Goal: Task Accomplishment & Management: Use online tool/utility

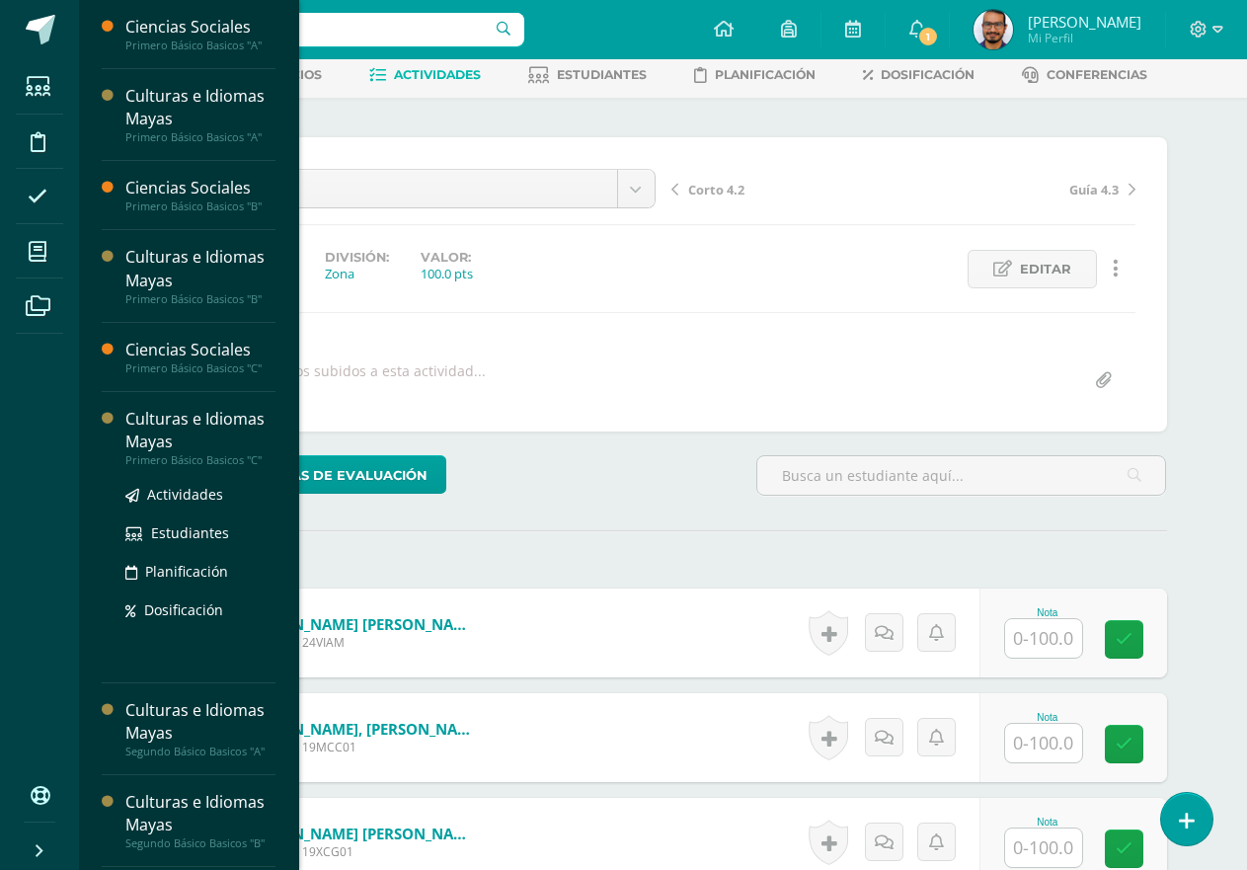
scroll to position [99, 0]
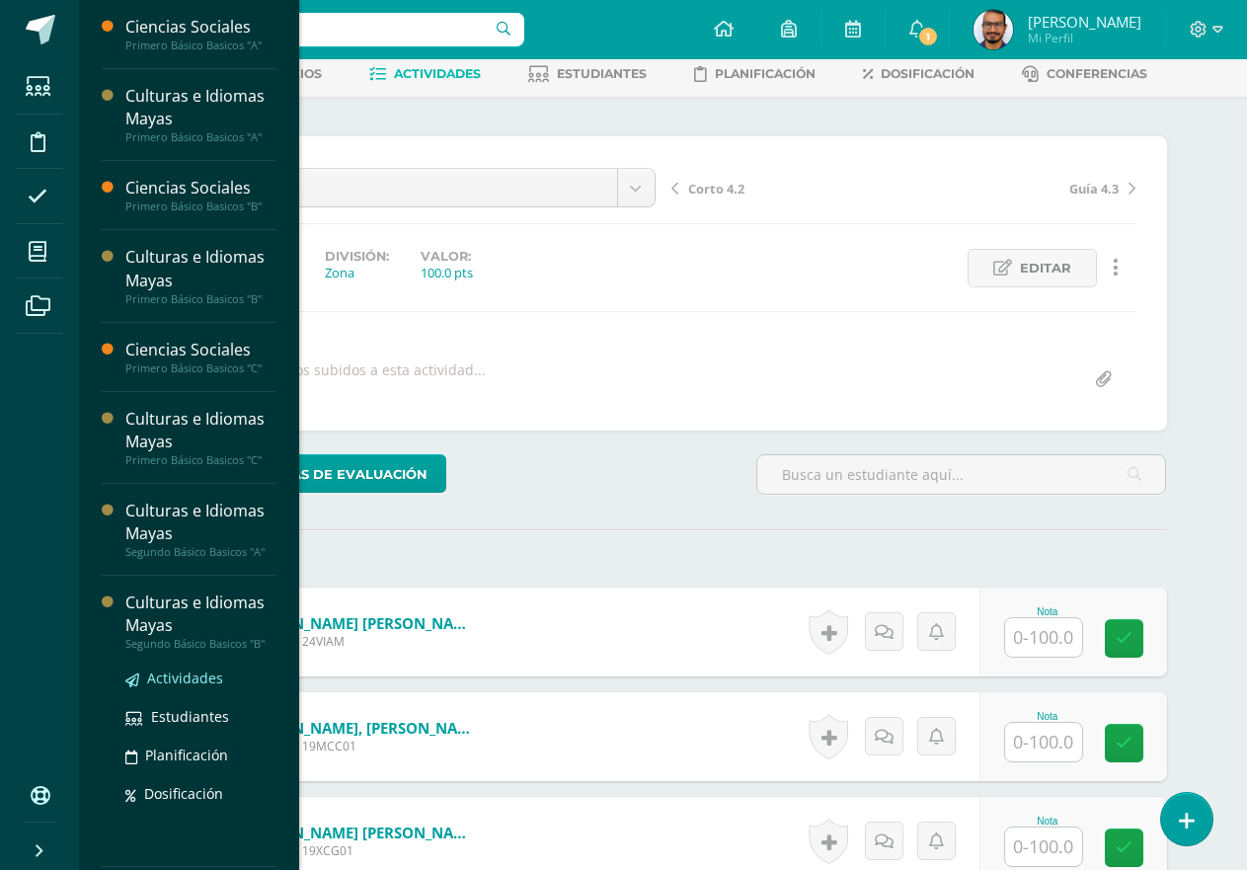
click at [160, 674] on span "Actividades" at bounding box center [185, 677] width 76 height 19
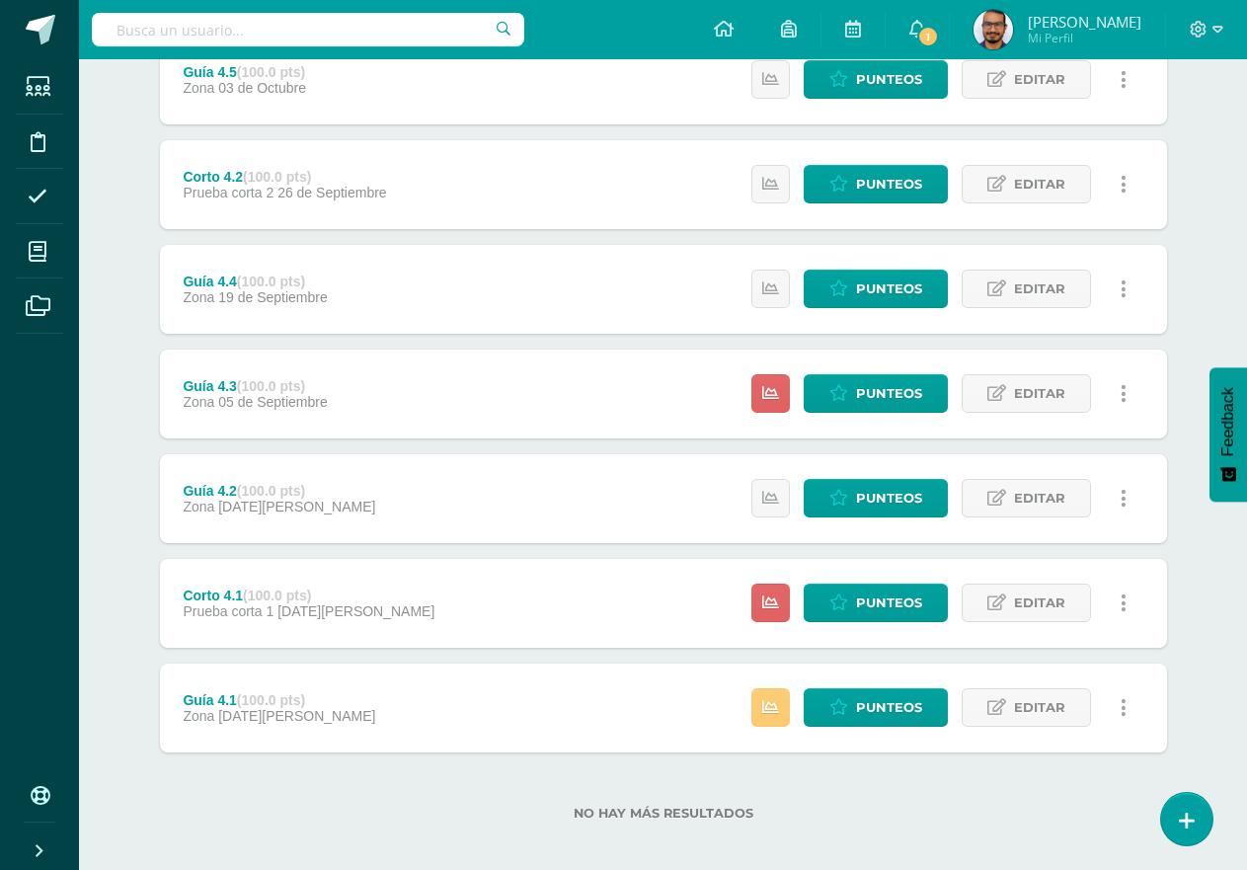
scroll to position [307, 0]
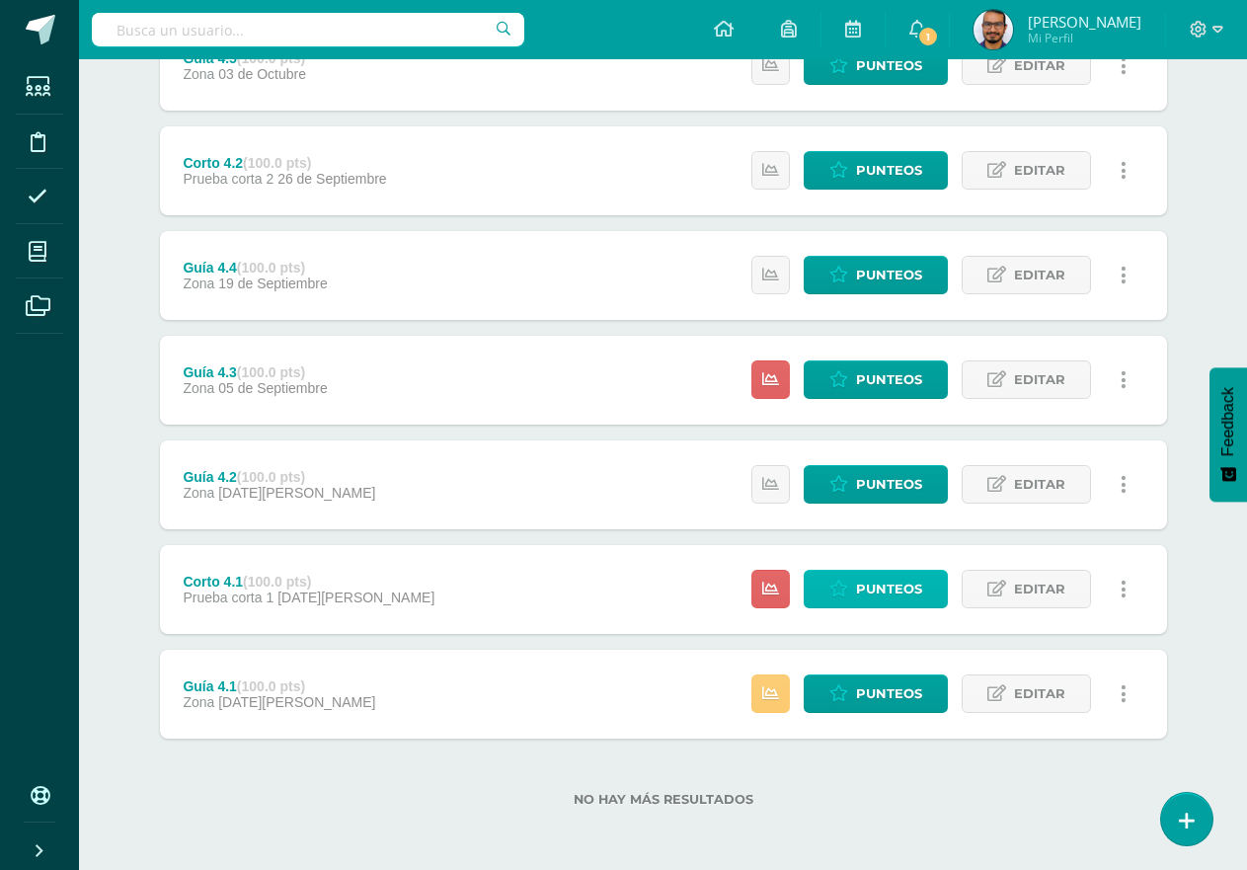
click at [872, 601] on span "Punteos" at bounding box center [889, 589] width 66 height 37
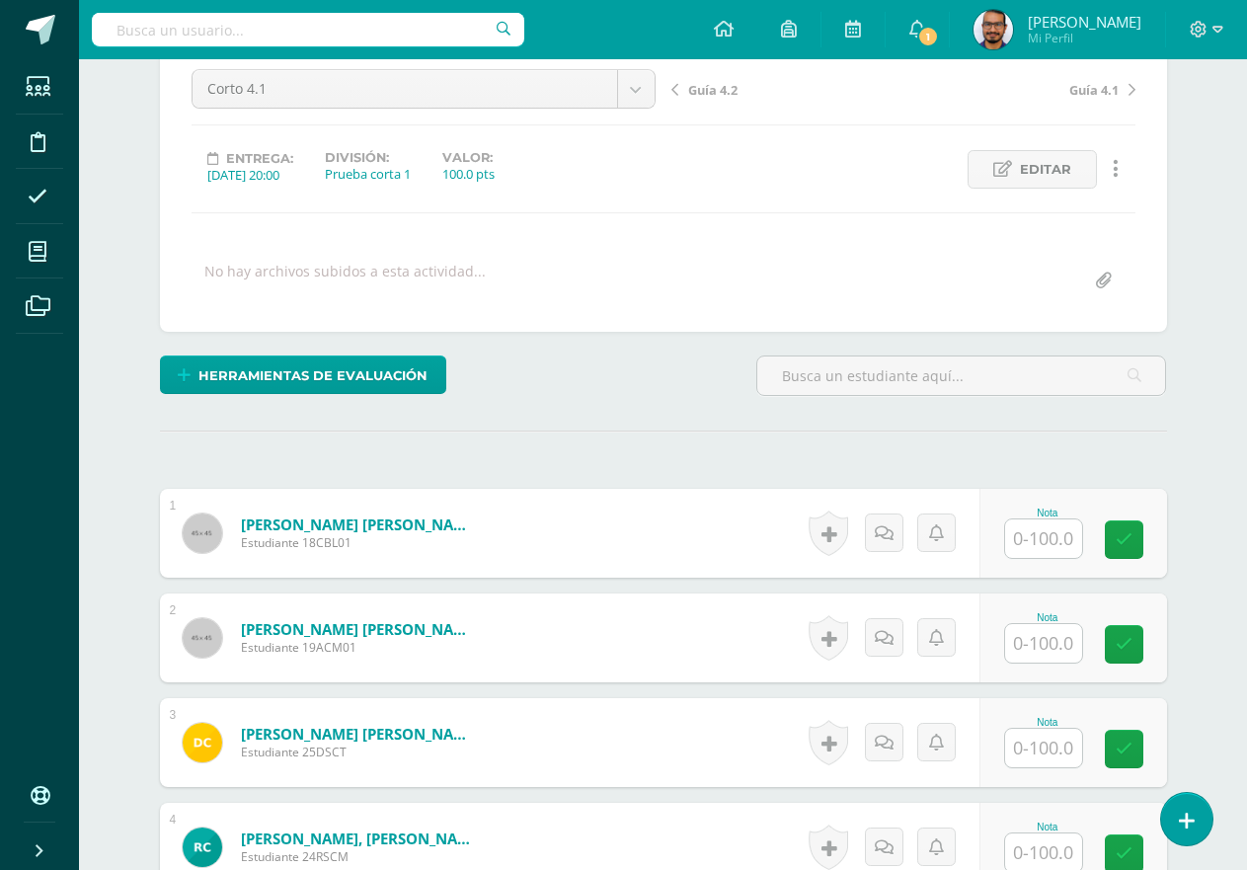
click at [1071, 533] on input "text" at bounding box center [1043, 538] width 77 height 38
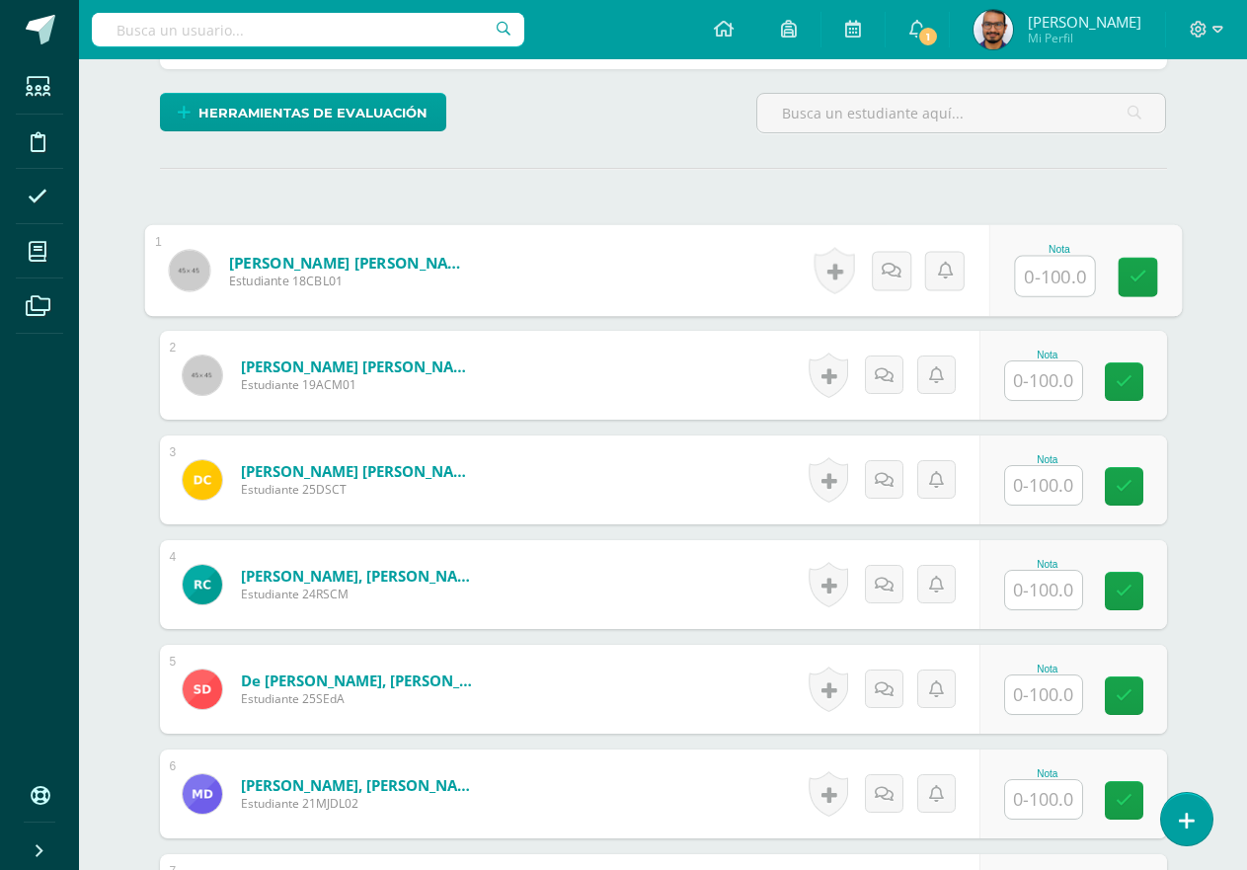
scroll to position [494, 0]
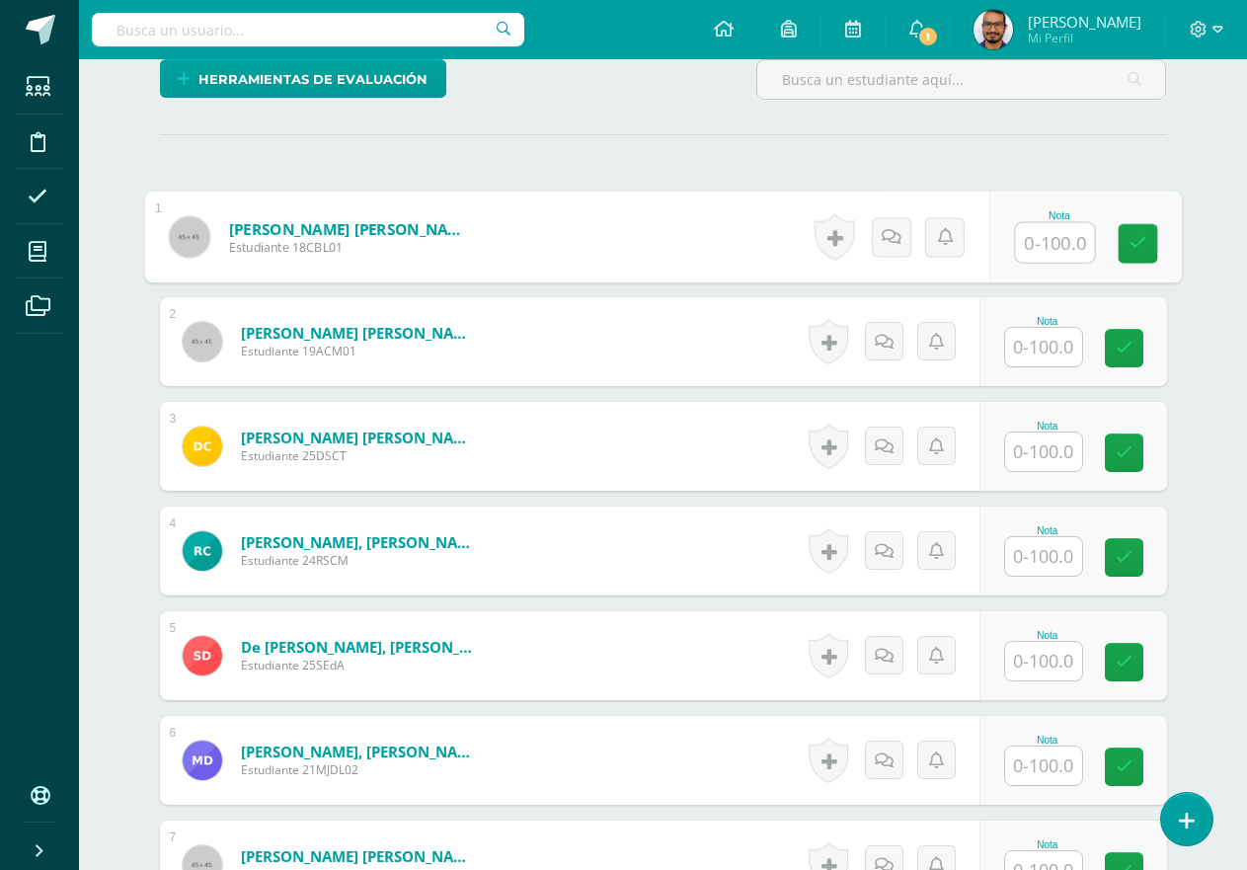
click at [1076, 346] on input "text" at bounding box center [1043, 347] width 77 height 38
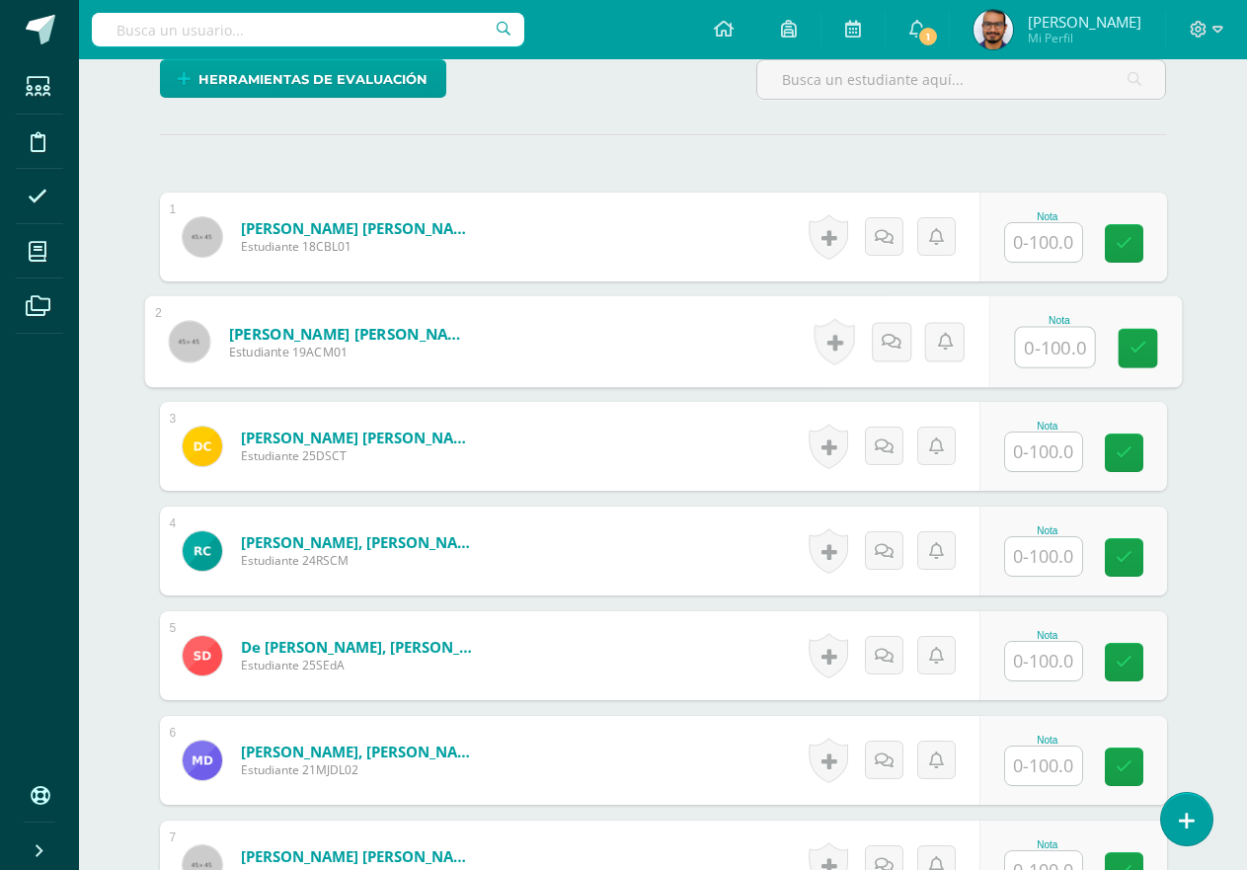
click at [1045, 444] on input "text" at bounding box center [1043, 451] width 77 height 38
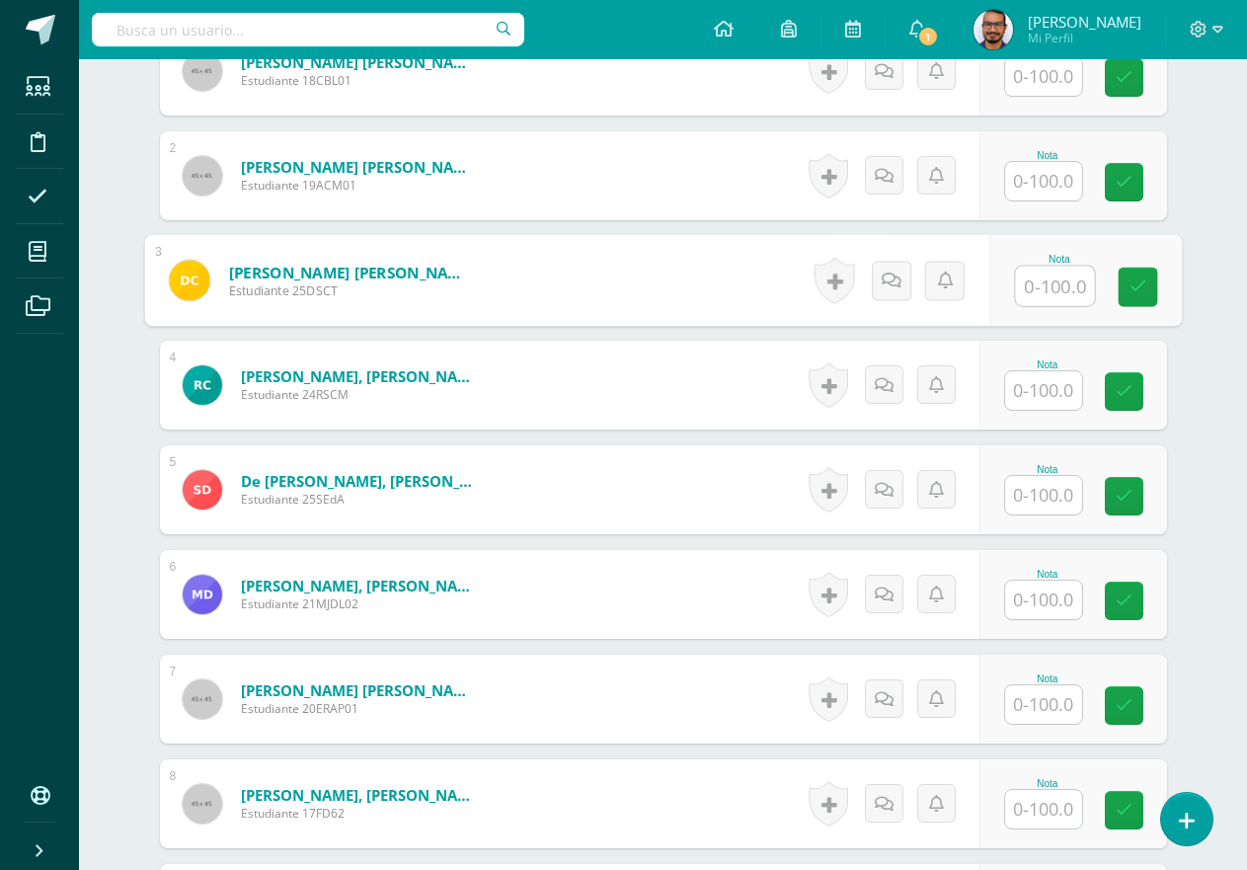
scroll to position [691, 0]
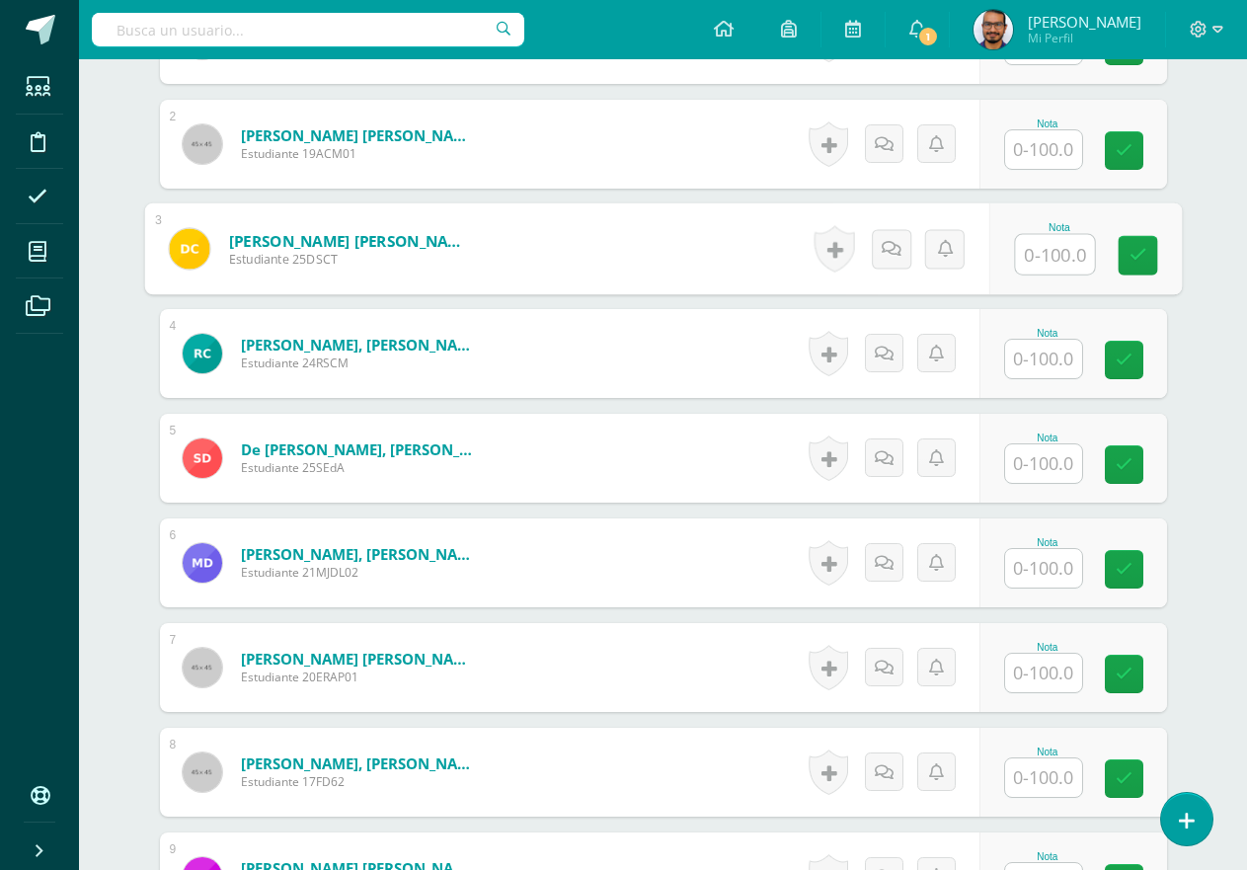
click at [1067, 455] on input "text" at bounding box center [1043, 463] width 77 height 38
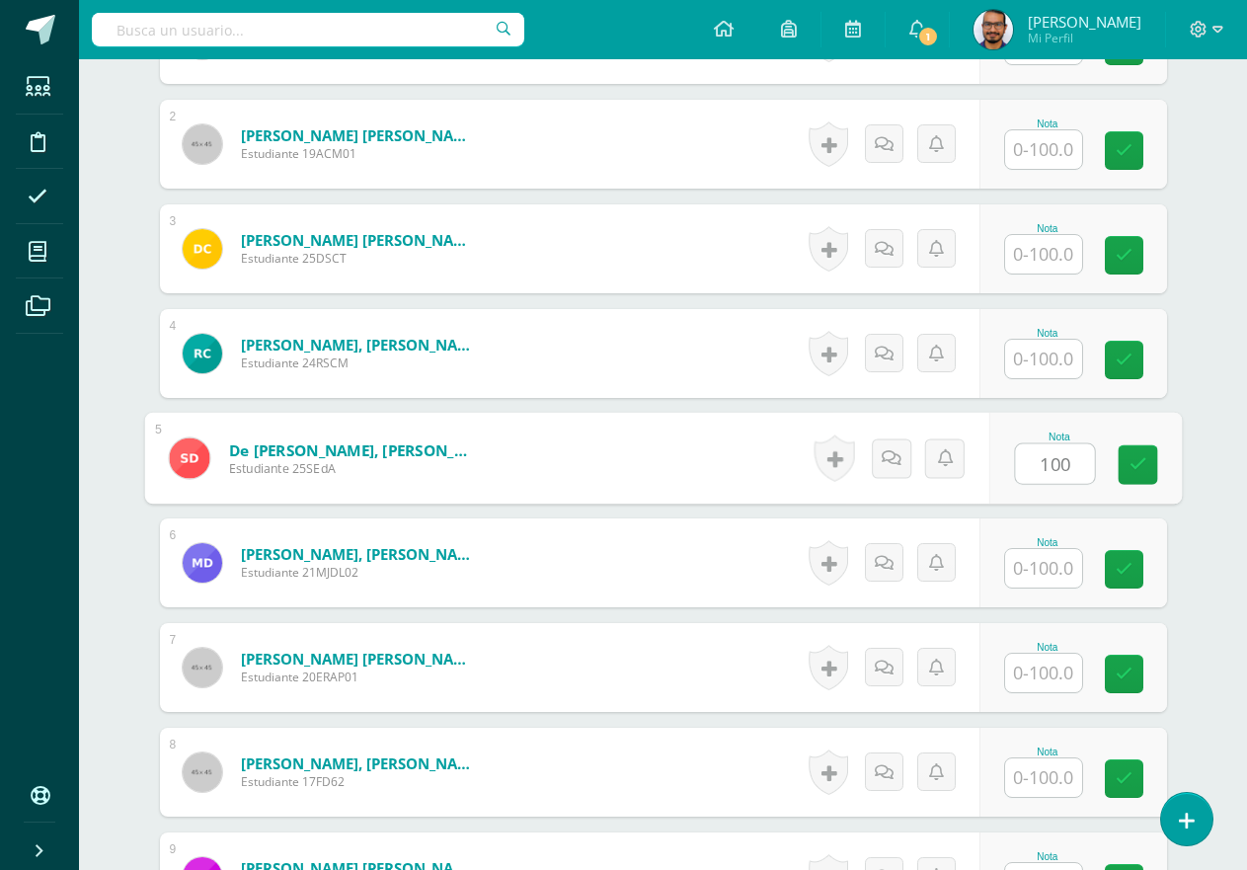
type input "100"
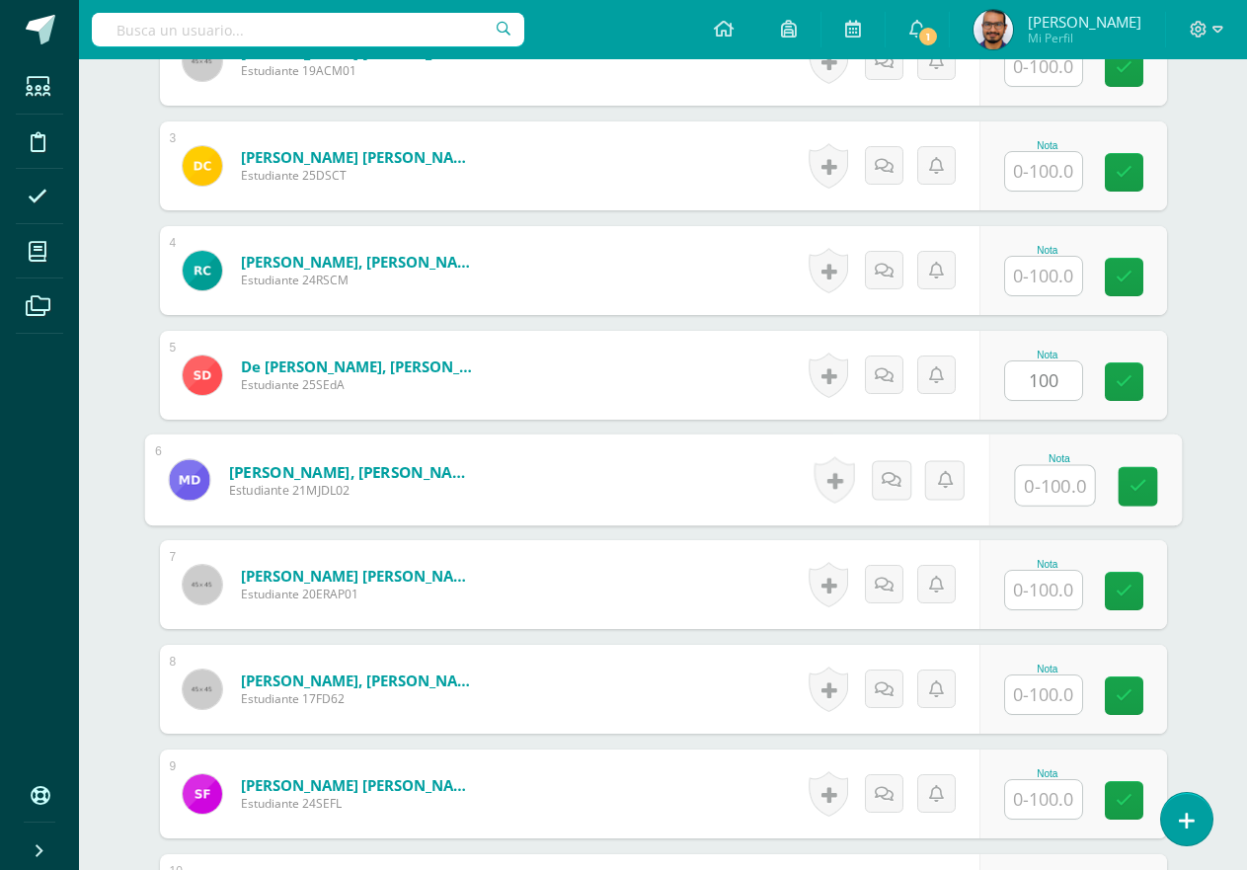
scroll to position [888, 0]
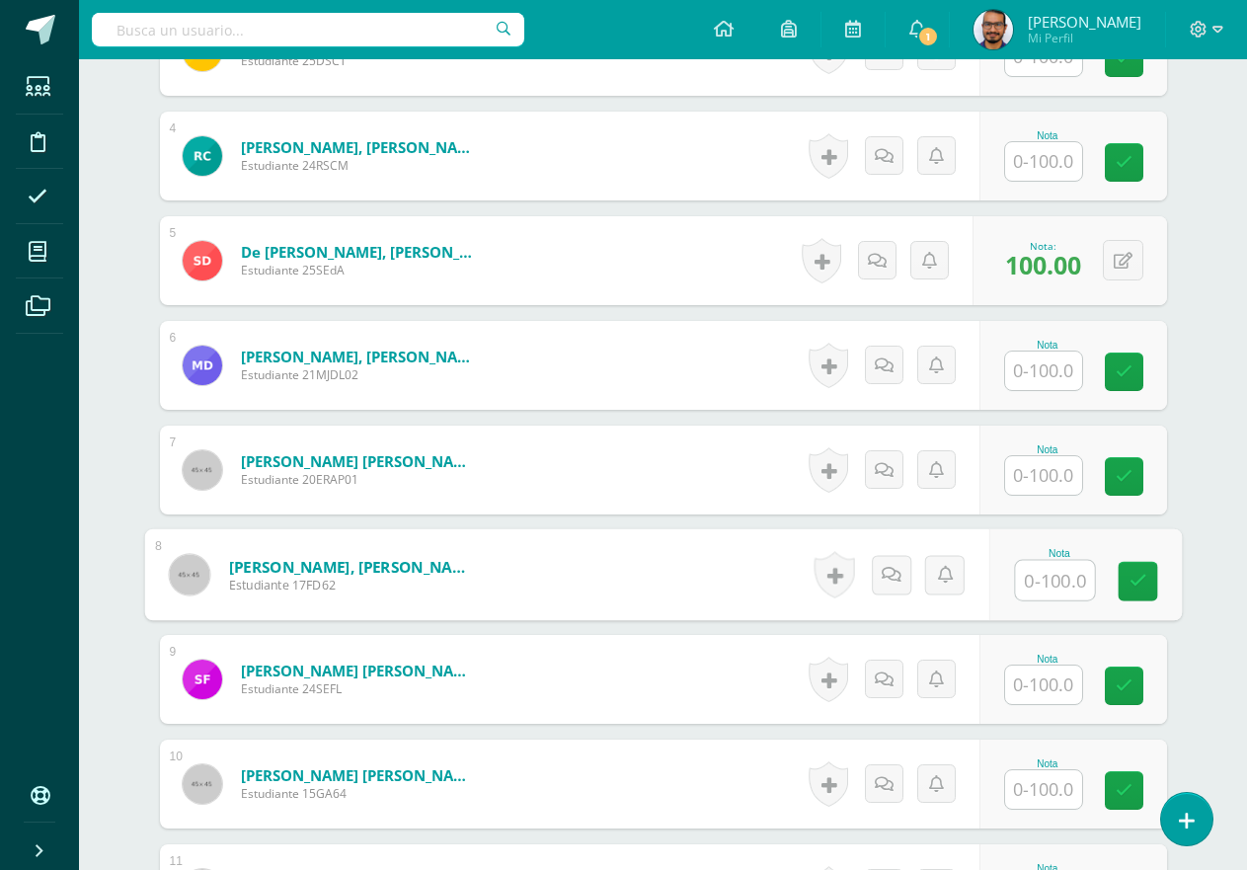
click at [1025, 570] on input "text" at bounding box center [1054, 580] width 79 height 39
type input "100"
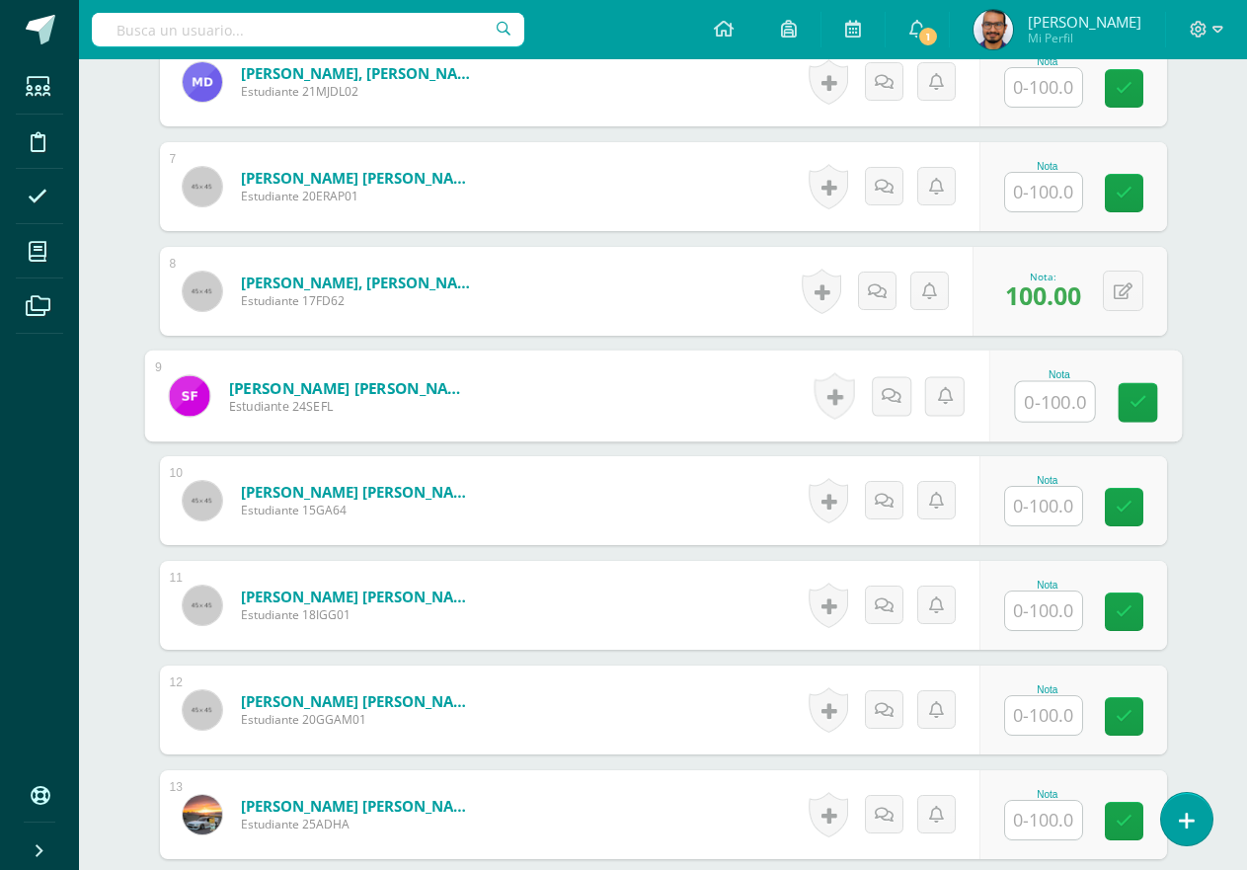
scroll to position [1184, 0]
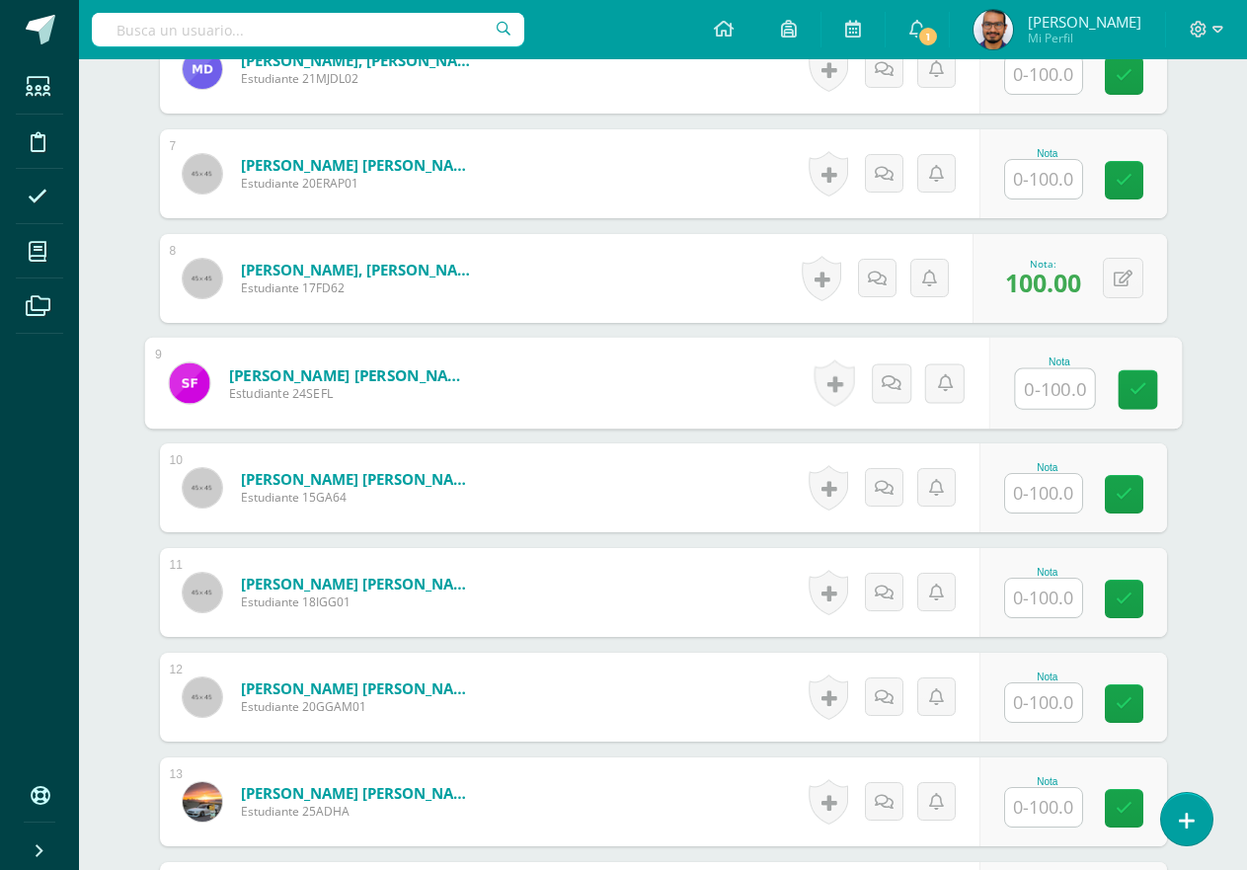
click at [1054, 384] on input "text" at bounding box center [1054, 388] width 79 height 39
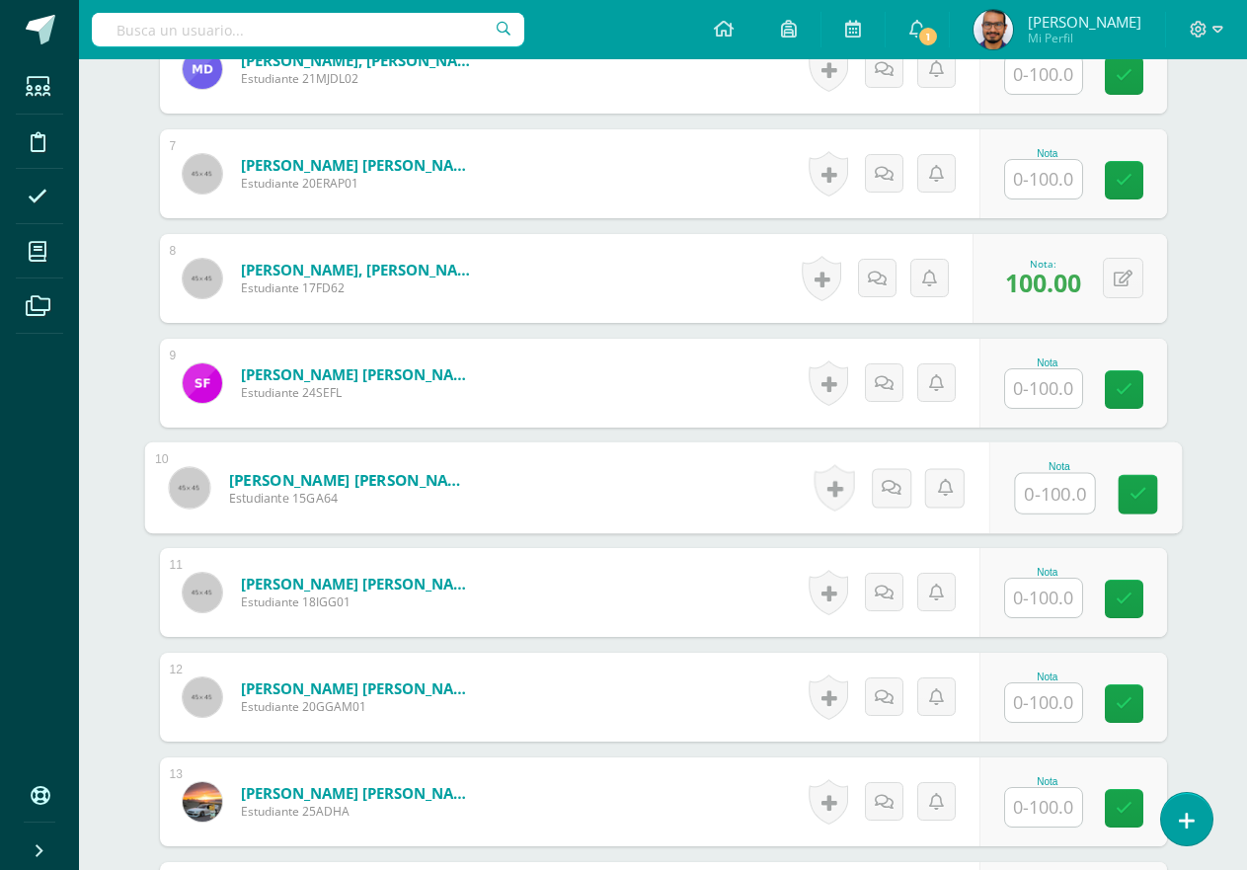
click at [1030, 495] on input "text" at bounding box center [1054, 493] width 79 height 39
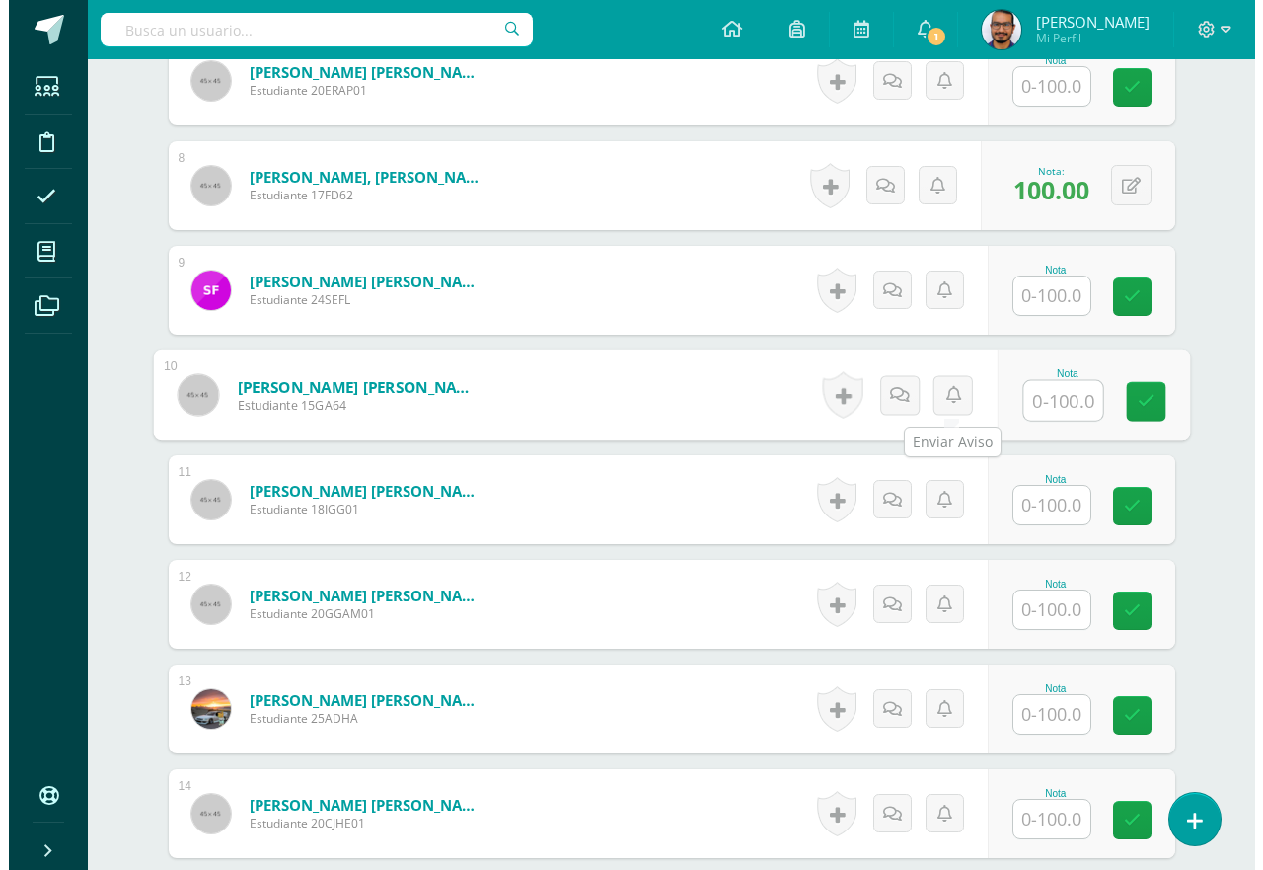
scroll to position [1382, 0]
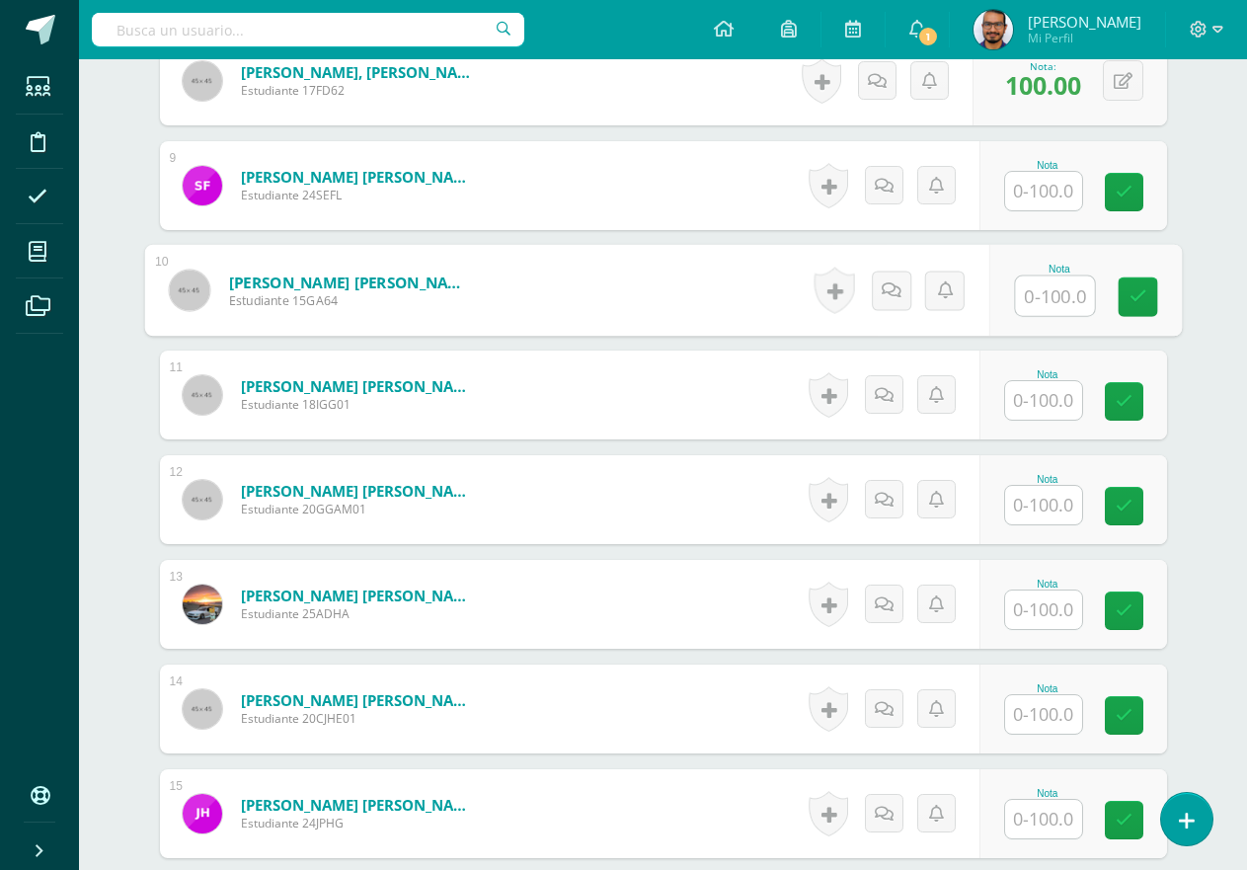
click at [1069, 399] on input "text" at bounding box center [1043, 400] width 77 height 38
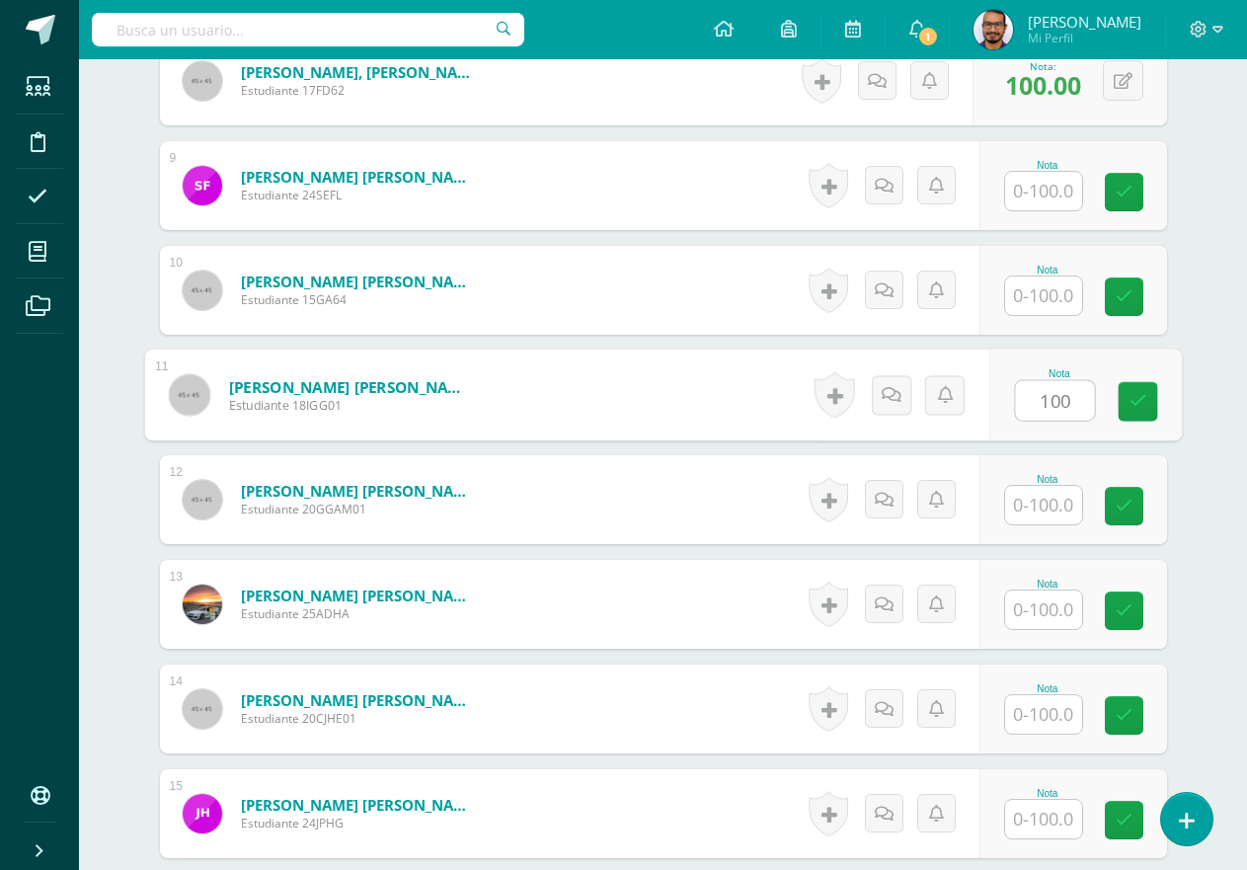
type input "100"
click at [819, 393] on link at bounding box center [820, 394] width 39 height 45
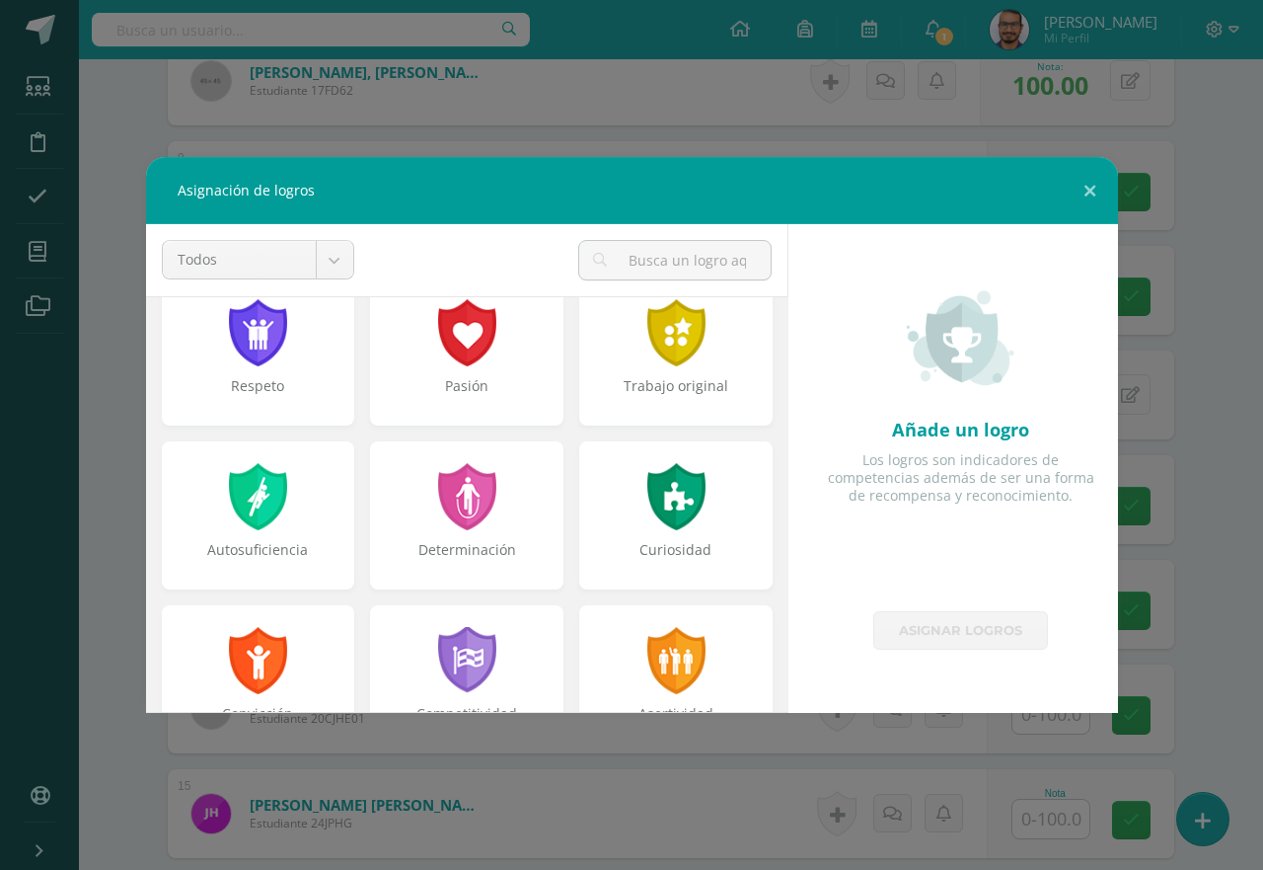
scroll to position [0, 0]
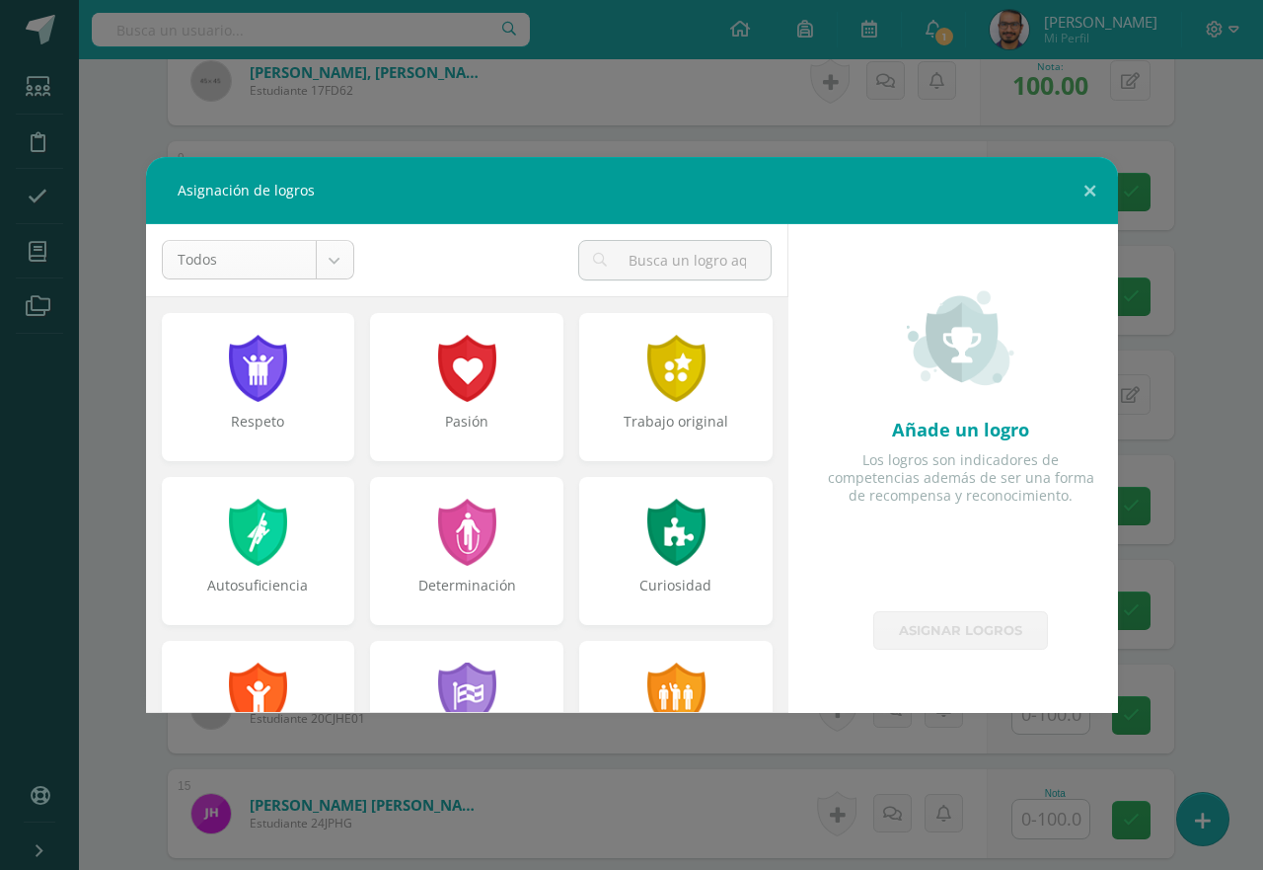
drag, startPoint x: 334, startPoint y: 225, endPoint x: 339, endPoint y: 242, distance: 17.5
click at [339, 242] on div "Todos Todos Respeto Pasión Trabajo original Autosuficiencia Determinación Curio…" at bounding box center [467, 260] width 643 height 72
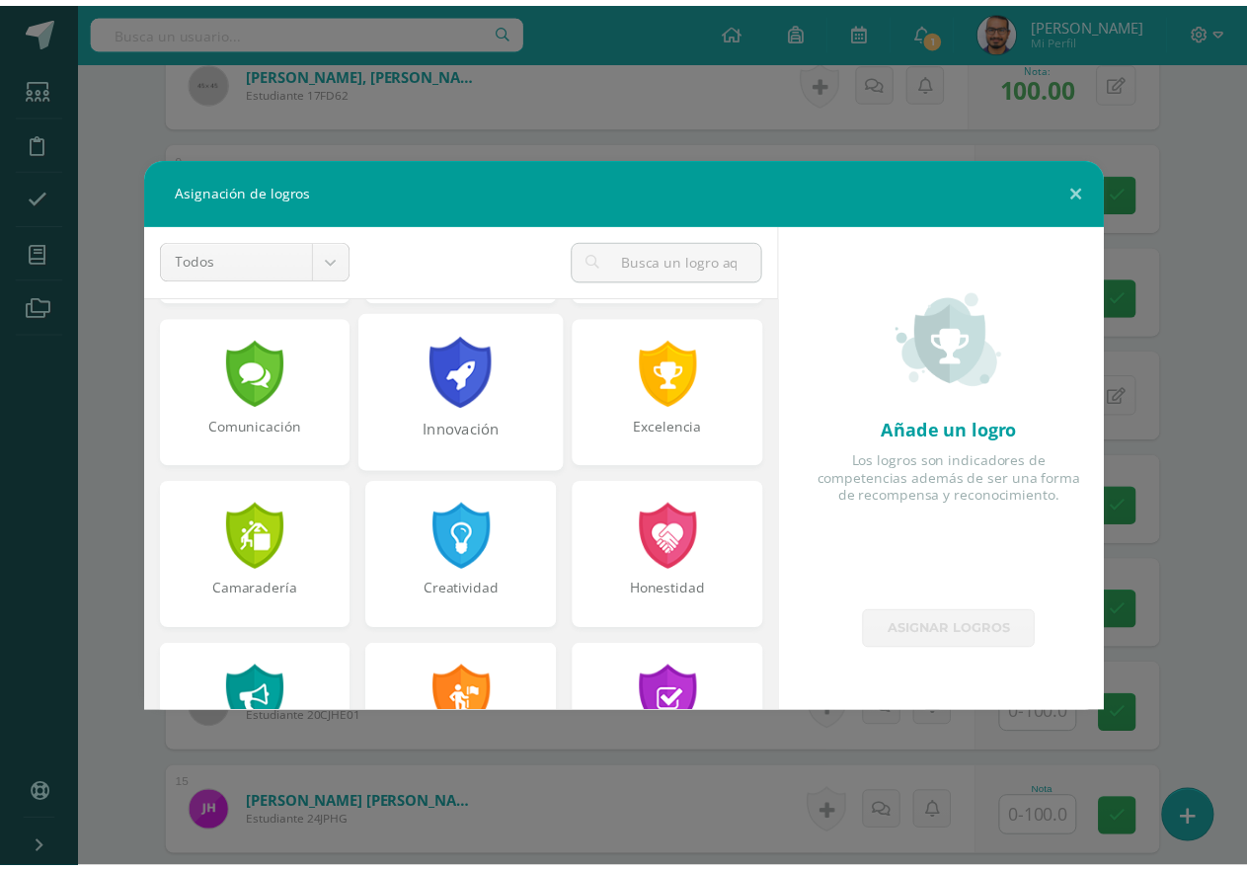
scroll to position [592, 0]
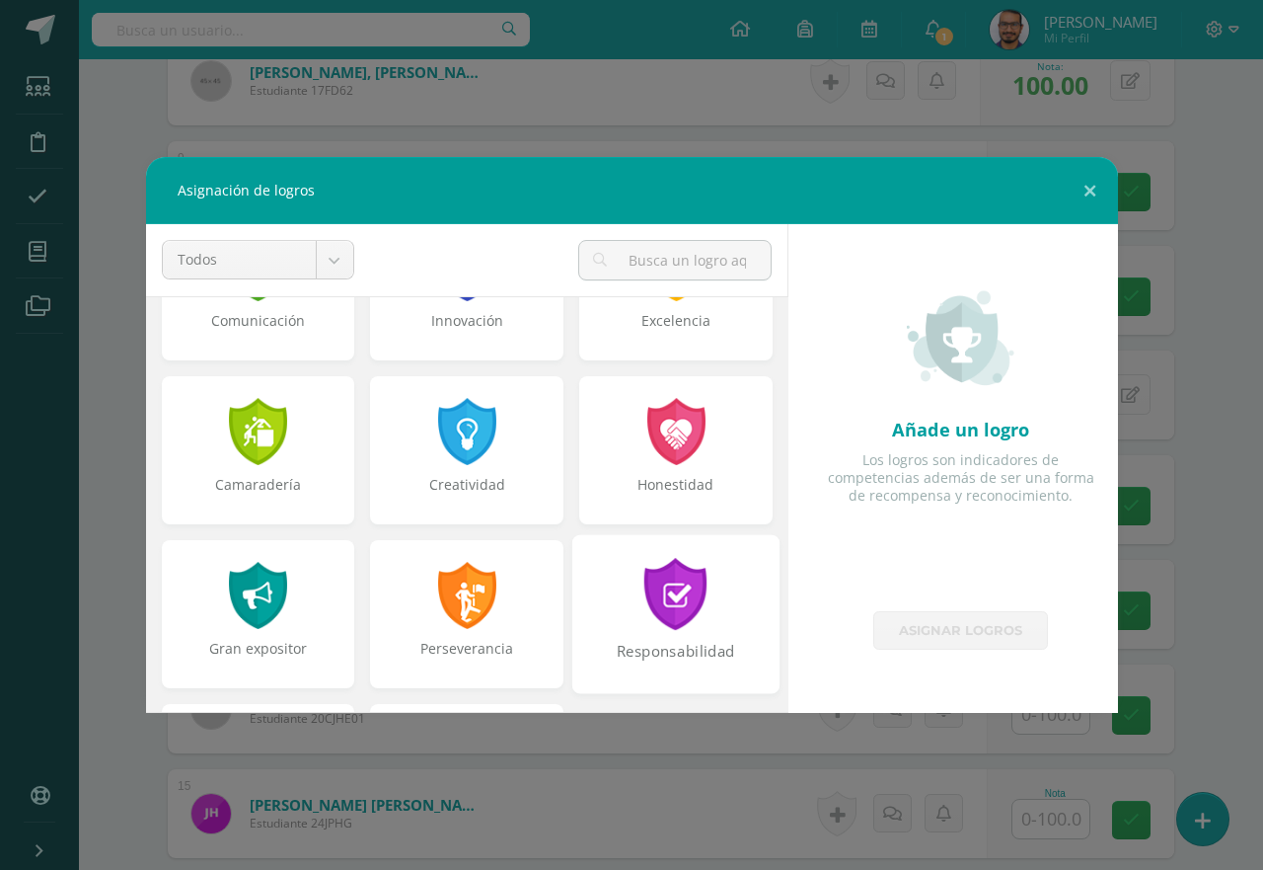
click at [650, 583] on div at bounding box center [677, 594] width 68 height 72
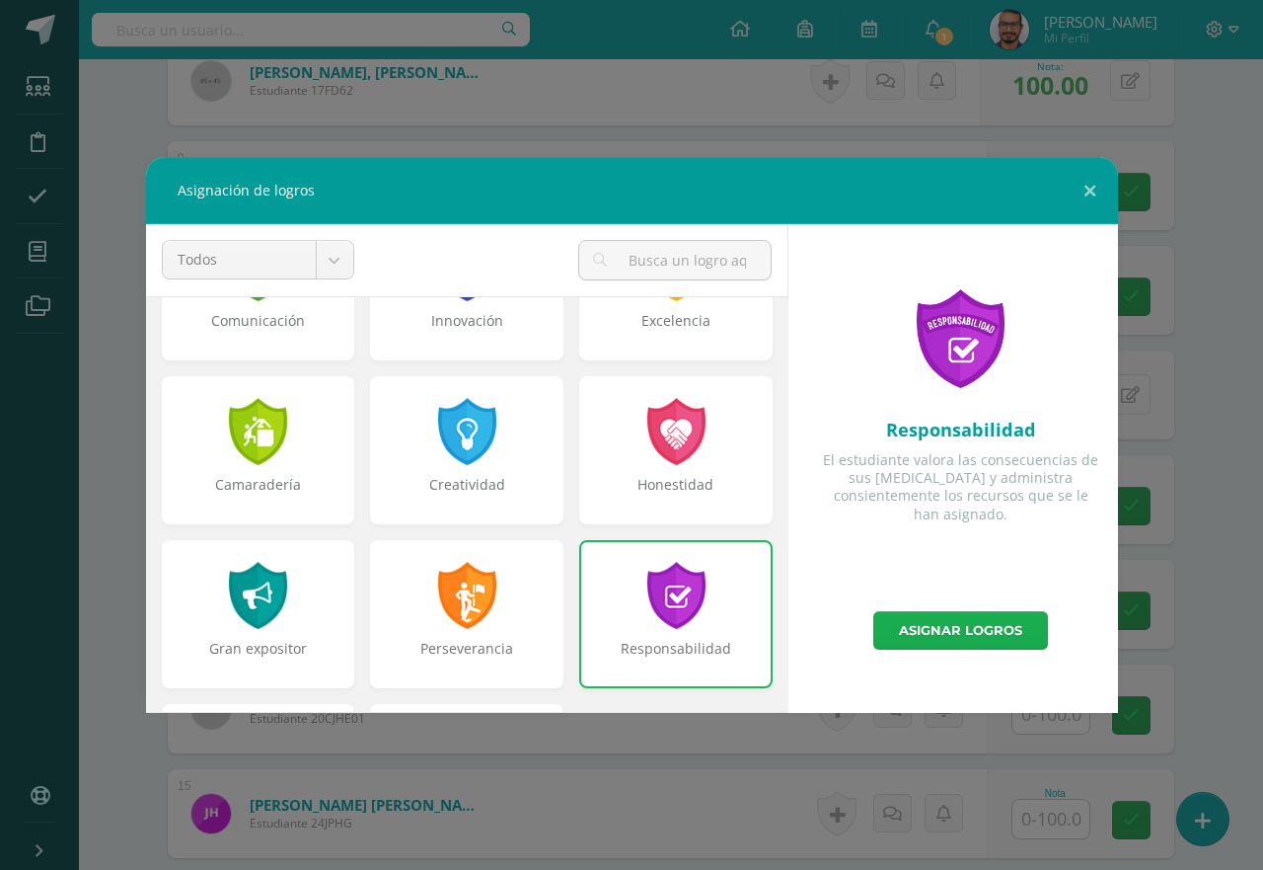
click at [990, 644] on link "Asignar logros" at bounding box center [961, 630] width 175 height 38
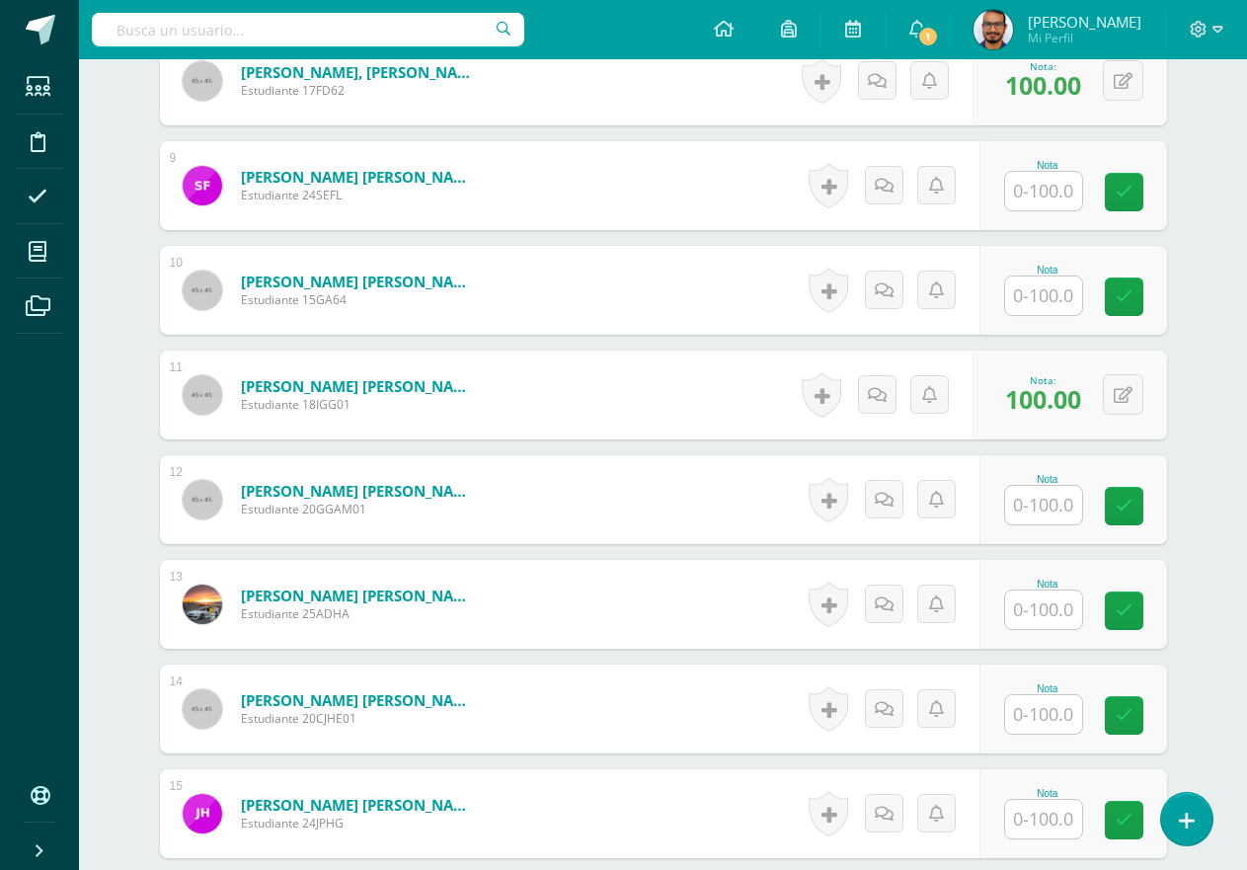
click at [1033, 616] on input "text" at bounding box center [1043, 609] width 77 height 38
type input "100"
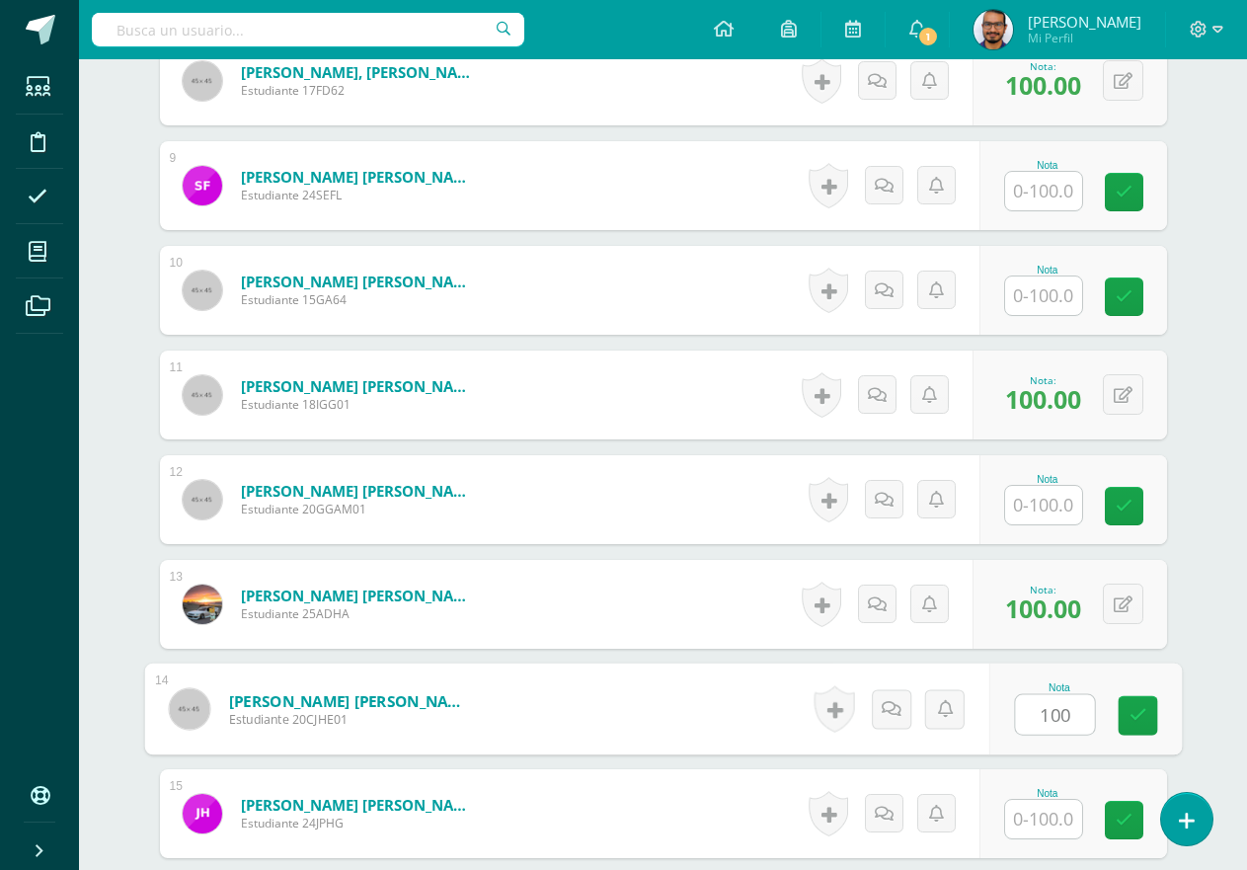
type input "100"
